Goal: Navigation & Orientation: Find specific page/section

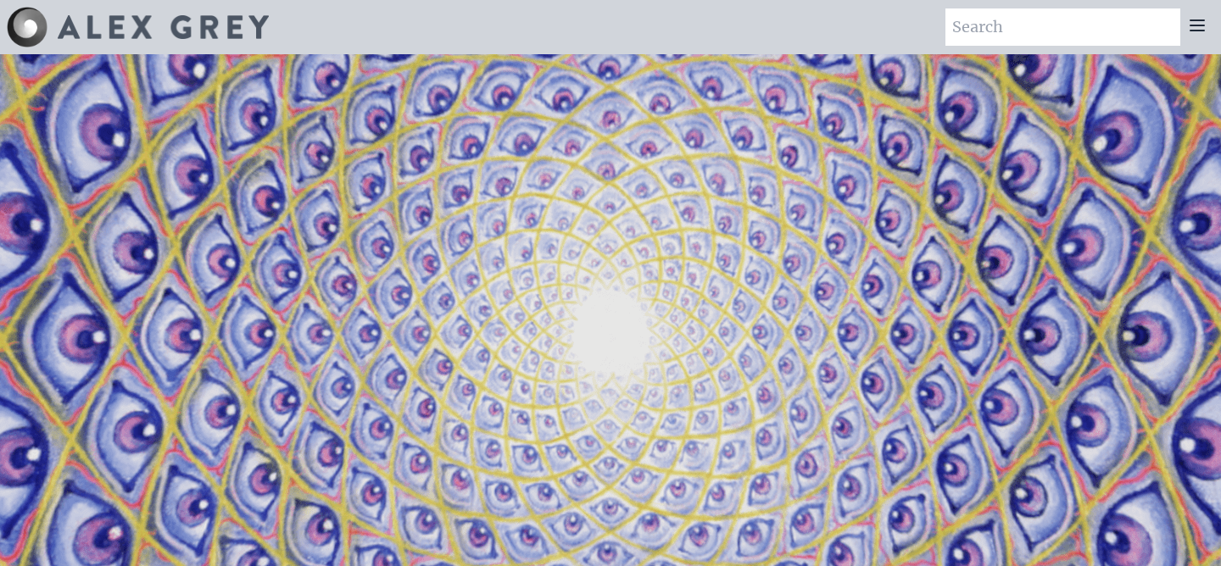
click at [1197, 16] on icon at bounding box center [1197, 25] width 20 height 20
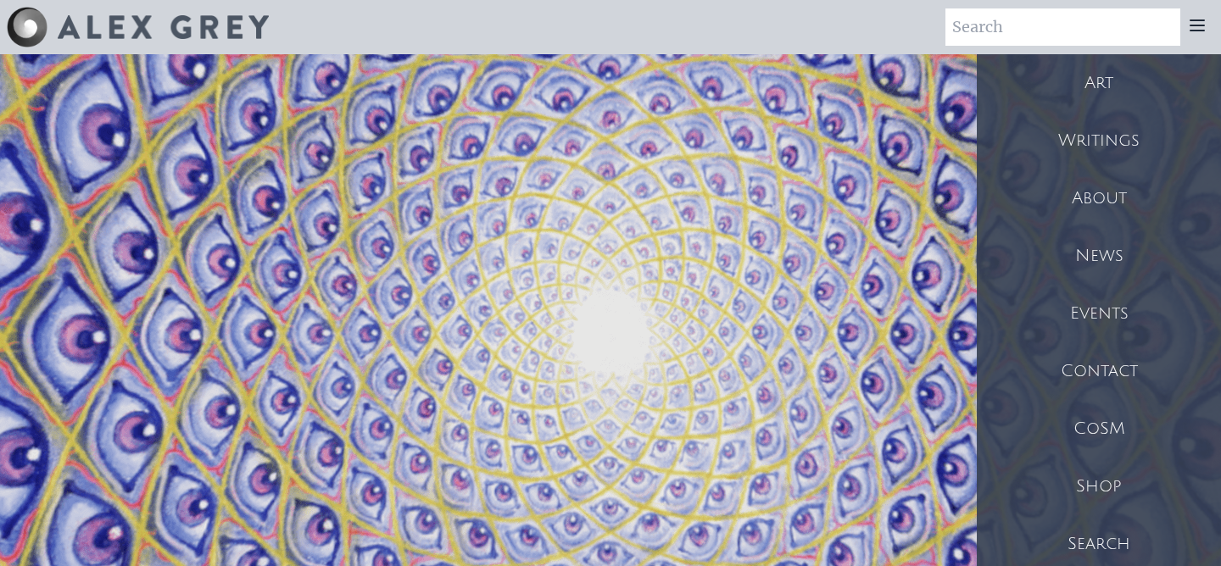
click at [1197, 16] on icon at bounding box center [1197, 25] width 20 height 20
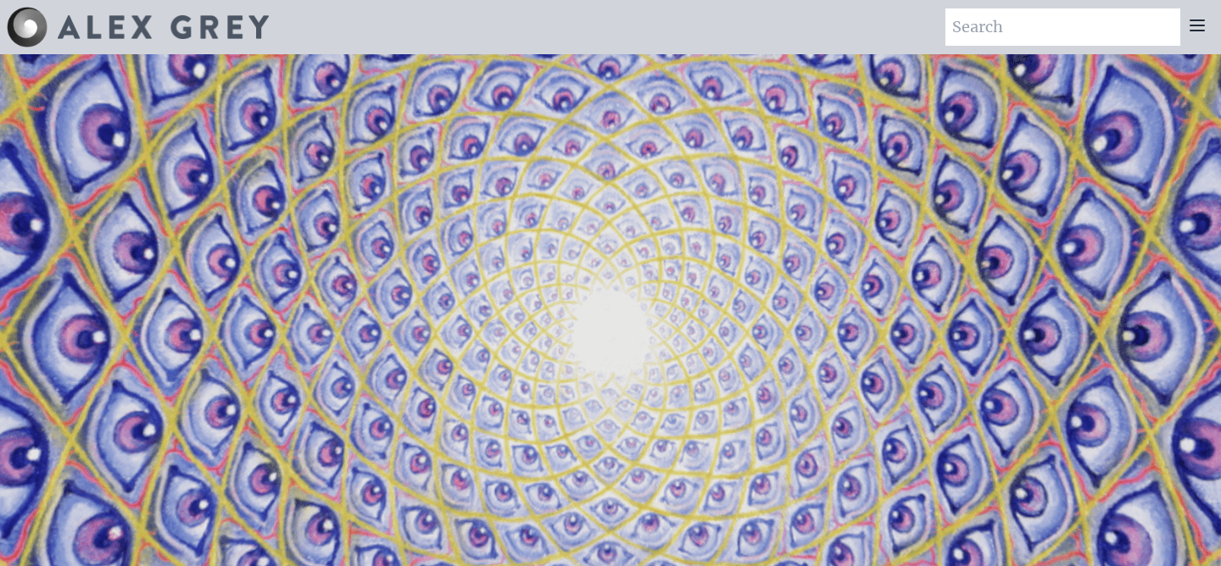
click at [1207, 10] on div at bounding box center [1197, 26] width 34 height 37
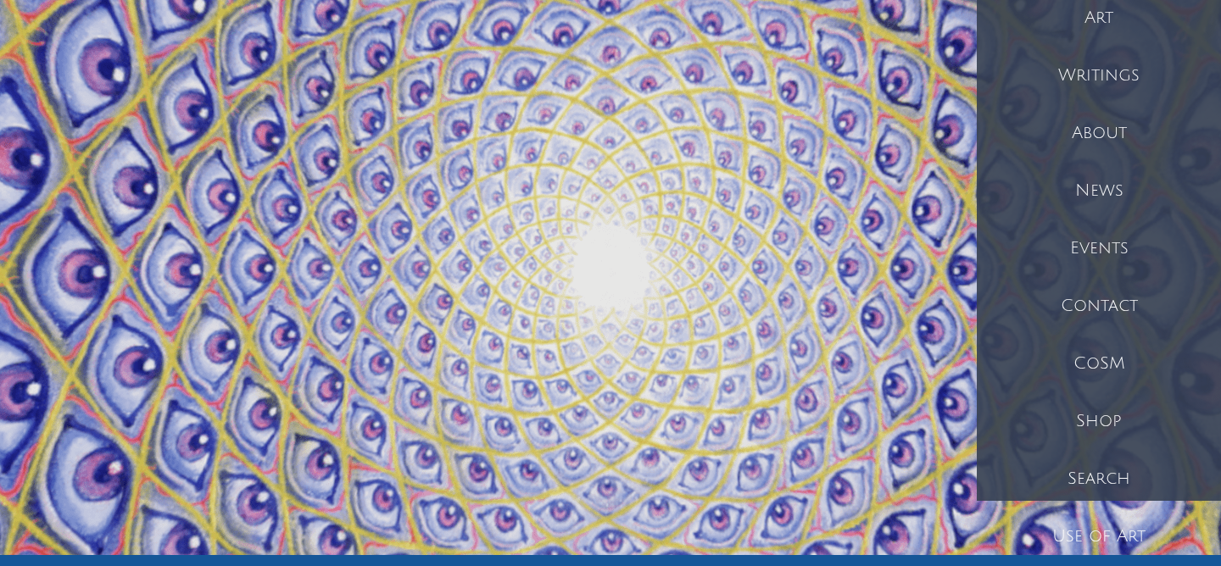
scroll to position [68, 0]
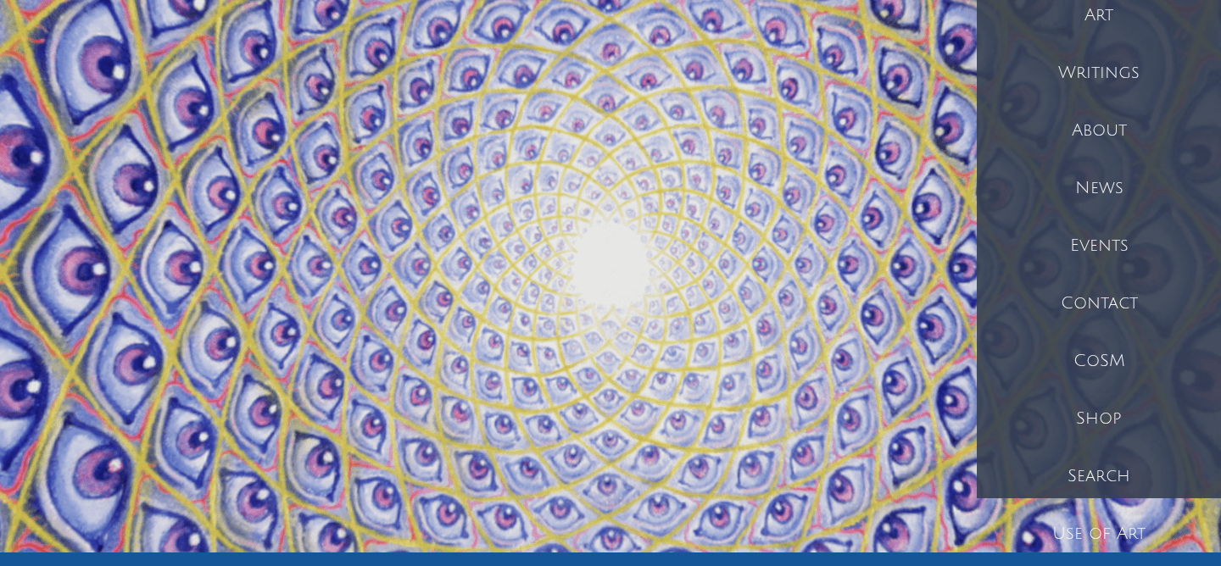
click at [1069, 360] on div "CoSM" at bounding box center [1099, 361] width 244 height 58
click at [1108, 30] on div "Art" at bounding box center [1099, 15] width 244 height 58
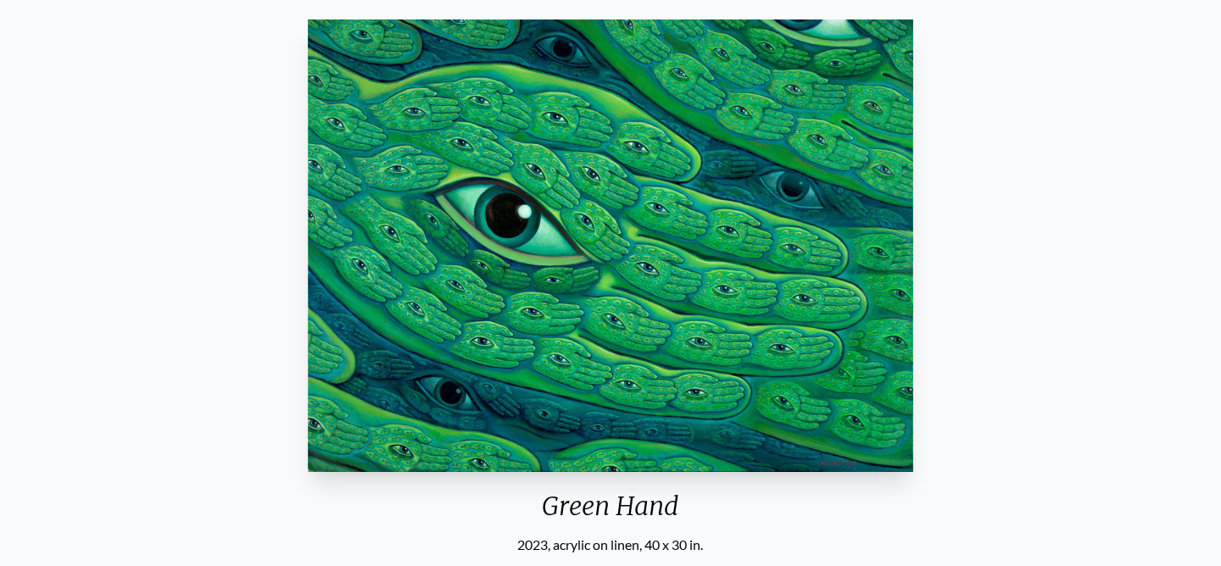
scroll to position [140, 0]
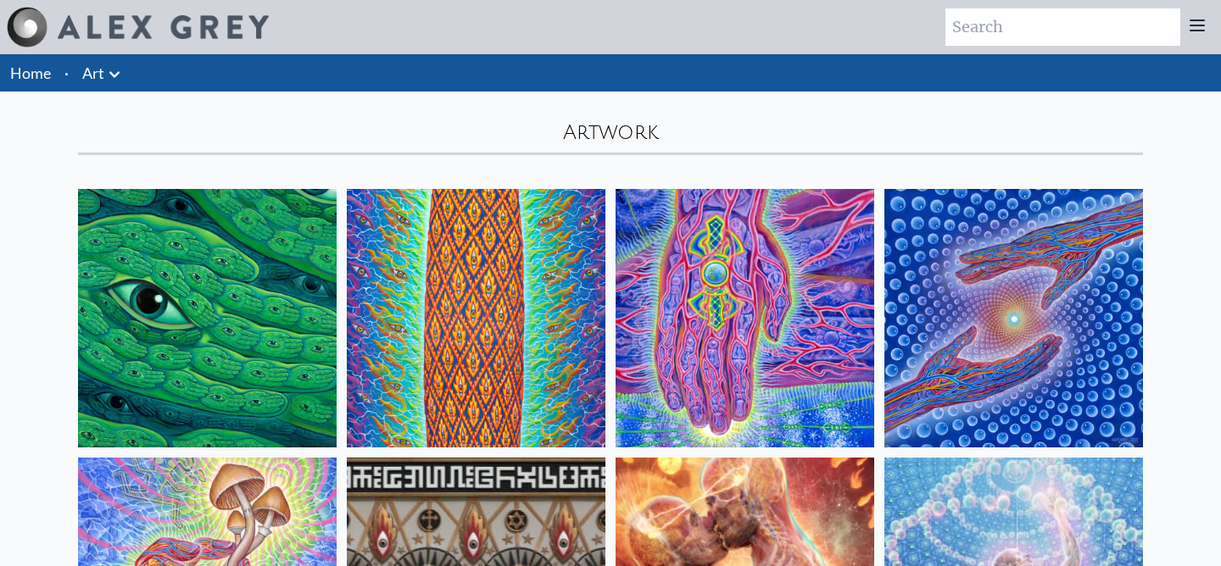
click at [282, 292] on img at bounding box center [207, 318] width 259 height 259
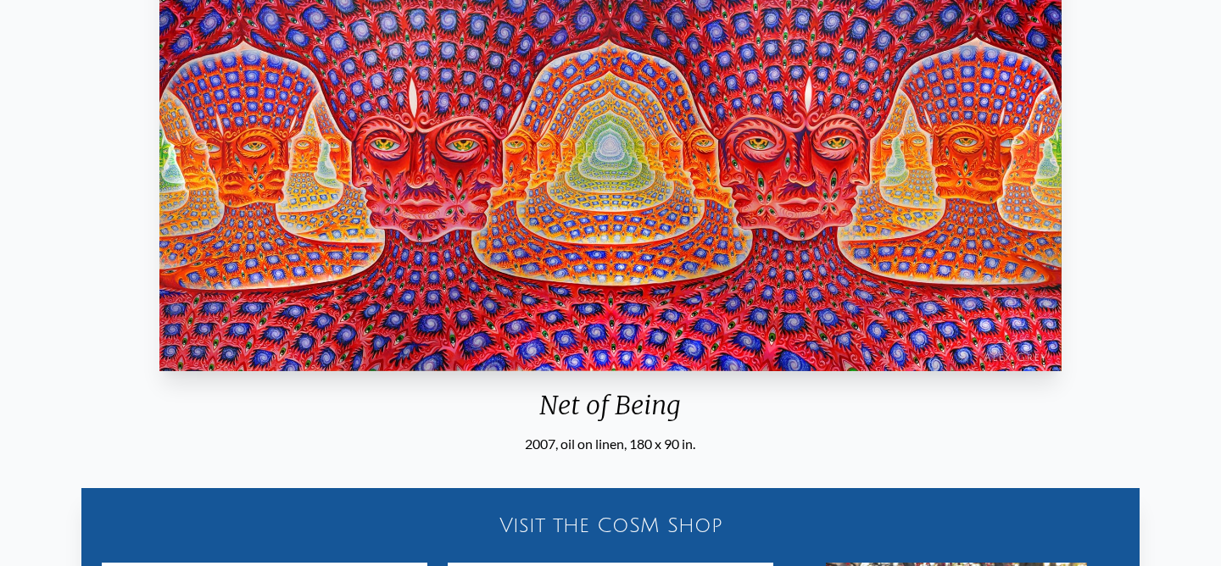
scroll to position [244, 0]
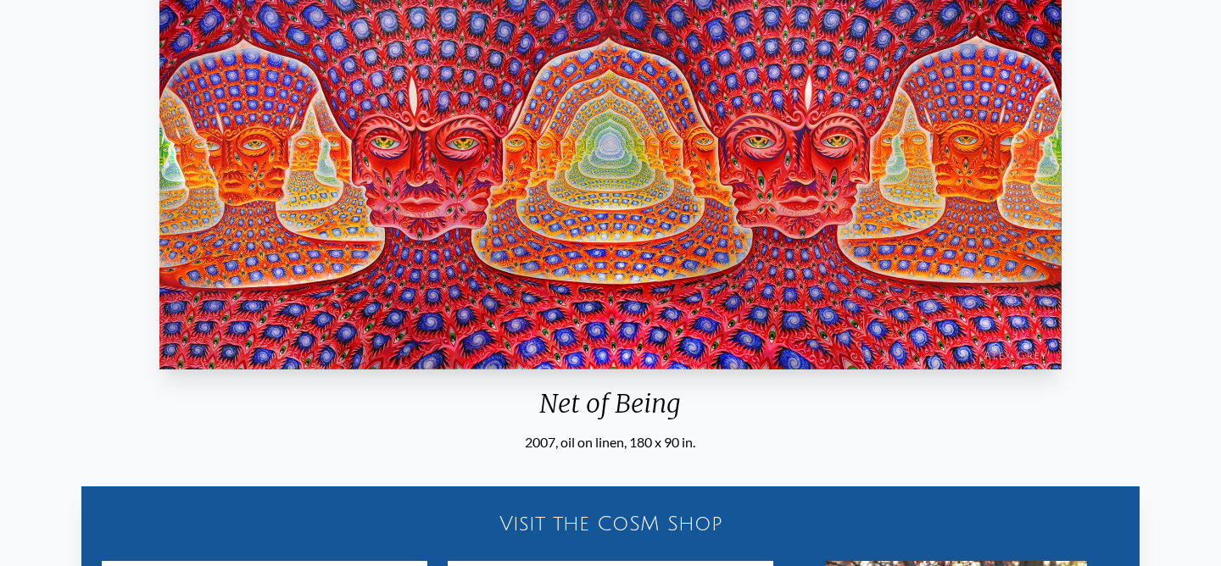
click at [755, 509] on div "Visit the CoSM Shop" at bounding box center [611, 524] width 1038 height 54
click at [663, 520] on div "Visit the CoSM Shop" at bounding box center [611, 524] width 1038 height 54
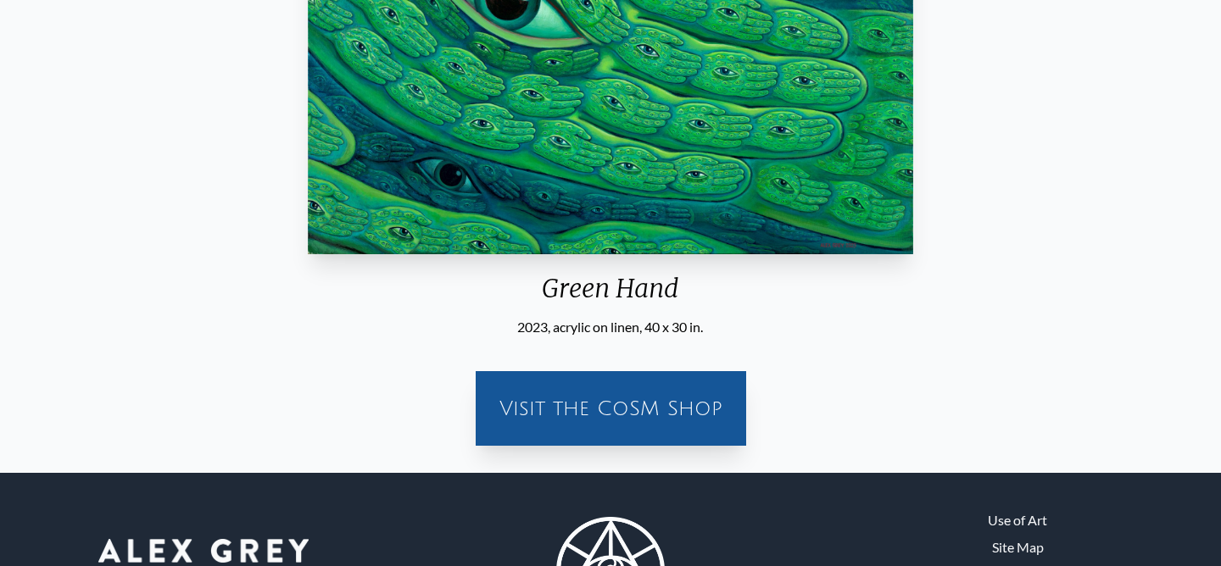
scroll to position [364, 0]
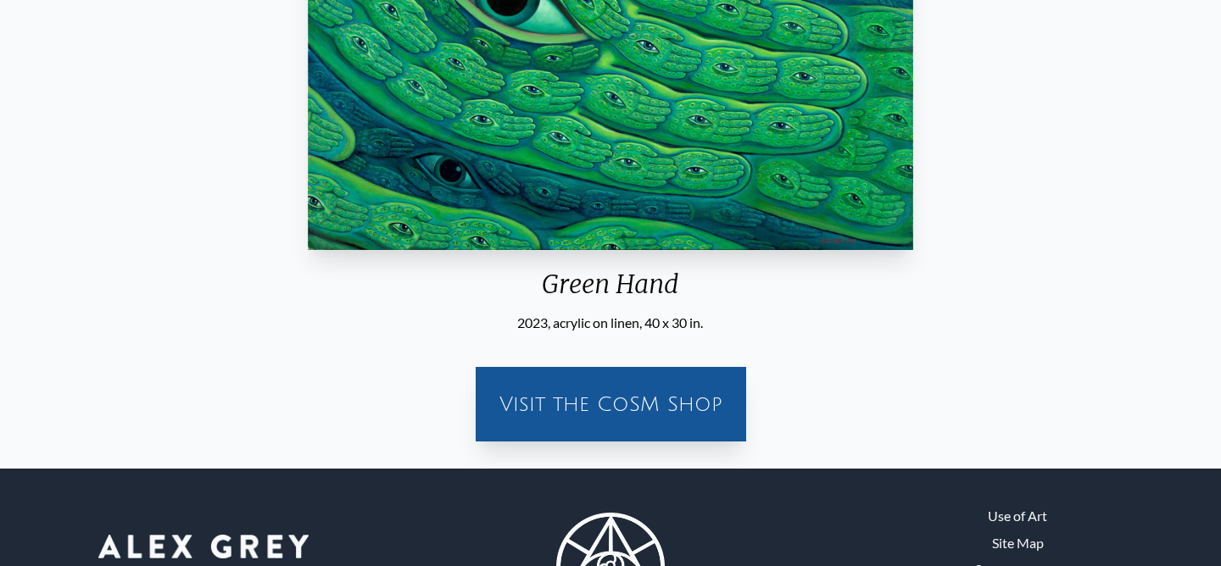
click at [560, 415] on div "Visit the CoSM Shop" at bounding box center [611, 404] width 250 height 54
click at [636, 391] on div "Visit the CoSM Shop" at bounding box center [611, 404] width 250 height 54
